Goal: Information Seeking & Learning: Learn about a topic

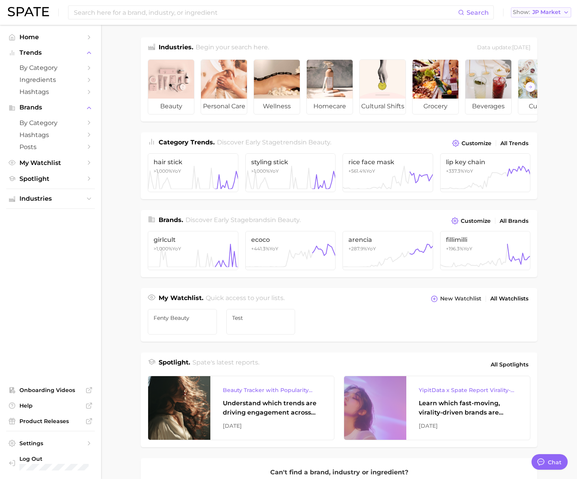
click at [537, 12] on span "JP Market" at bounding box center [546, 12] width 28 height 4
click at [531, 27] on span "[GEOGRAPHIC_DATA]" at bounding box center [537, 25] width 60 height 7
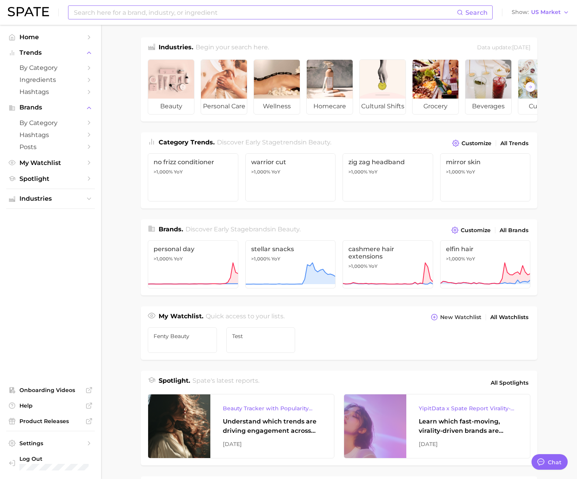
click at [388, 16] on input at bounding box center [265, 12] width 384 height 13
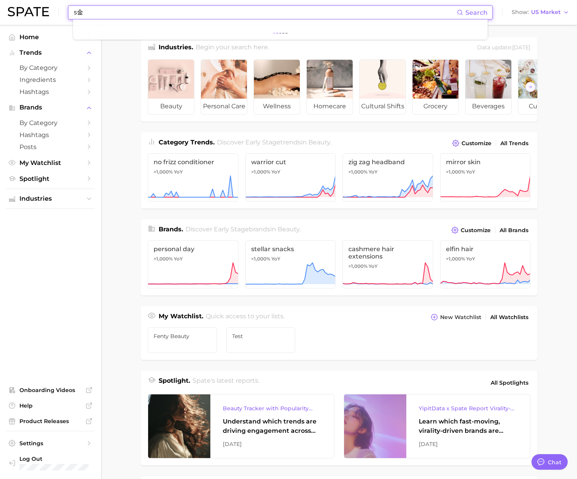
type input "s"
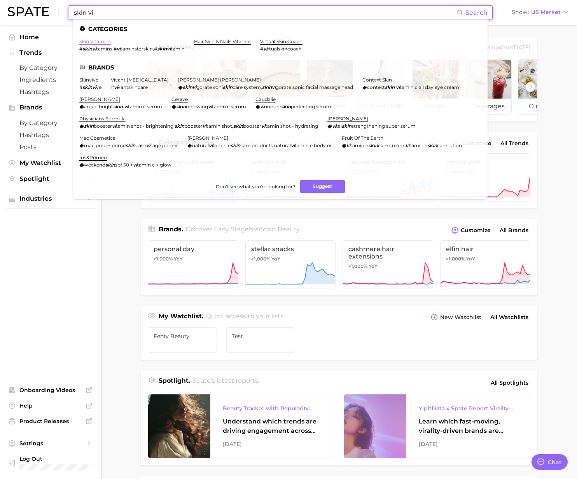
type input "skin vi"
click at [97, 42] on link "skin vitamins" at bounding box center [94, 41] width 31 height 6
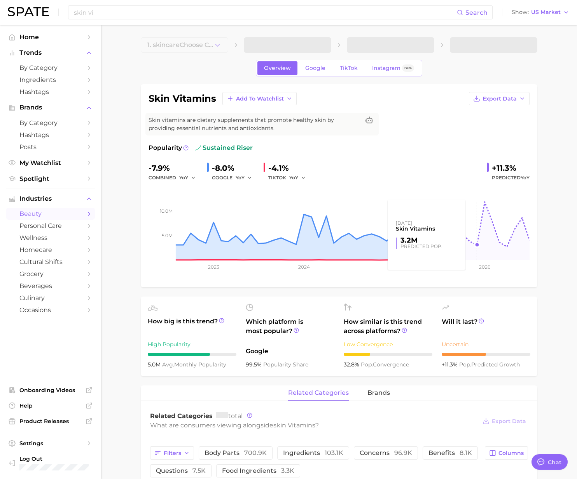
type textarea "x"
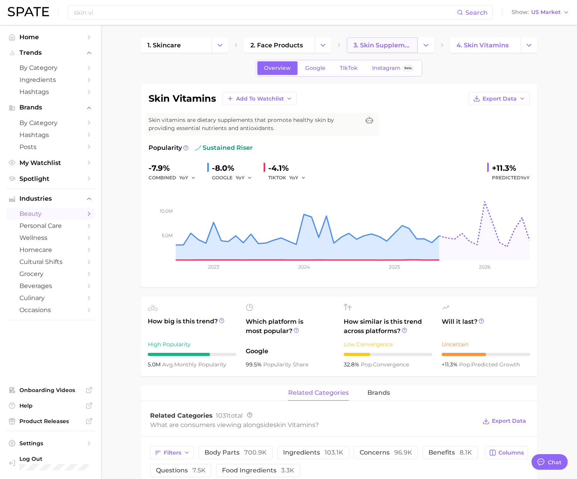
click at [390, 47] on span "3. skin supplements" at bounding box center [382, 45] width 58 height 7
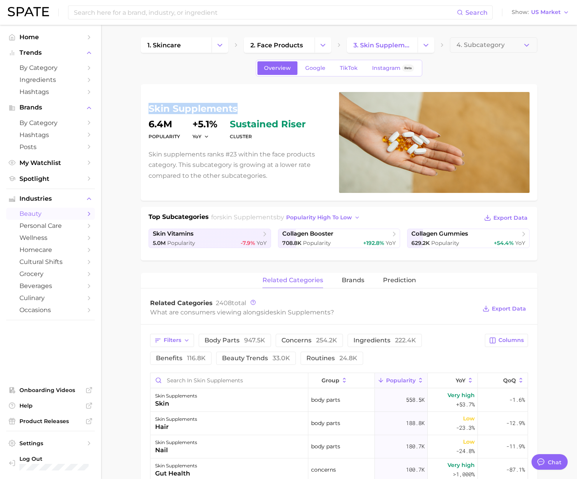
drag, startPoint x: 239, startPoint y: 110, endPoint x: 148, endPoint y: 111, distance: 90.9
click at [148, 111] on div "skin supplements Popularity 6.4m YoY +5.1% cluster sustained riser Skin supplem…" at bounding box center [339, 142] width 396 height 117
copy h1 "skin supplements"
